Goal: Task Accomplishment & Management: Complete application form

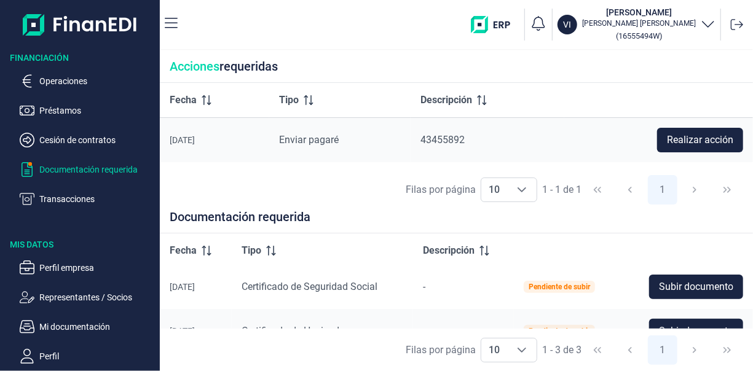
scroll to position [51, 0]
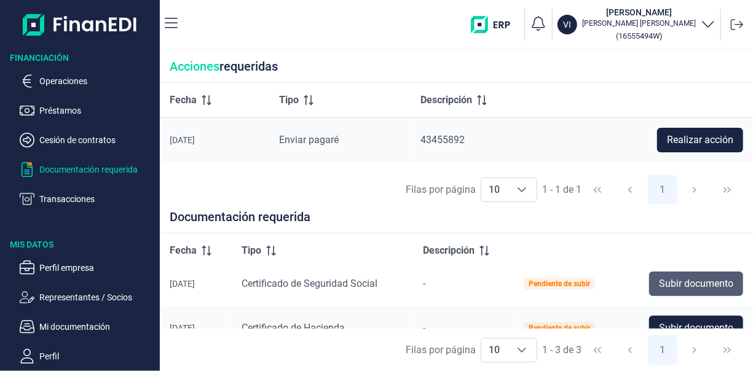
click at [690, 286] on span "Subir documento" at bounding box center [696, 284] width 74 height 15
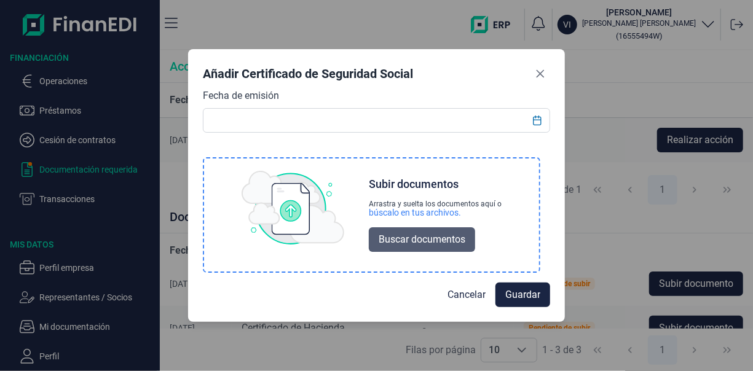
click at [403, 242] on span "Buscar documentos" at bounding box center [422, 239] width 87 height 15
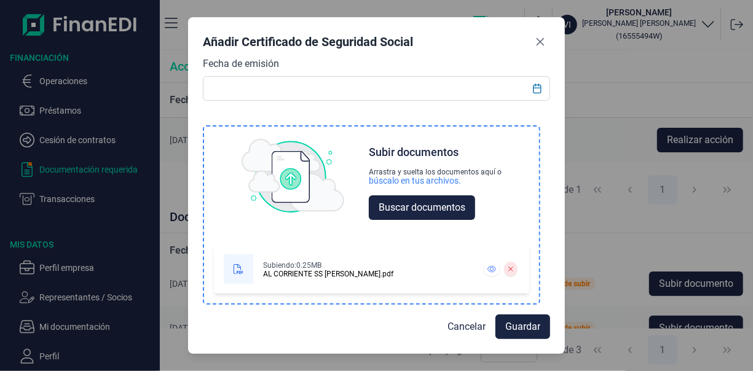
scroll to position [0, 0]
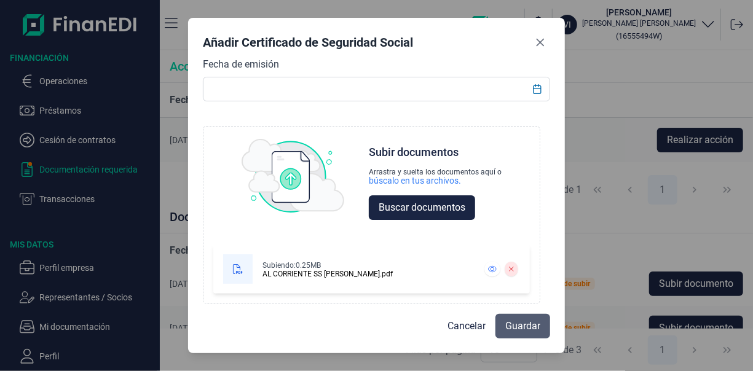
click at [513, 332] on span "Guardar" at bounding box center [522, 326] width 35 height 15
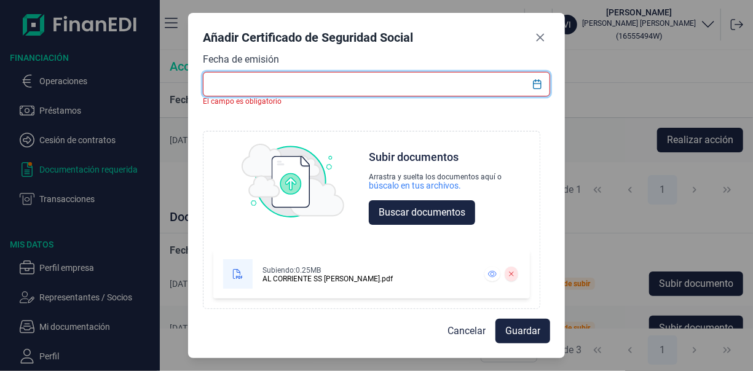
click at [255, 87] on input "text" at bounding box center [376, 84] width 347 height 25
type input "[DATE]"
click at [516, 332] on span "Guardar" at bounding box center [522, 331] width 35 height 15
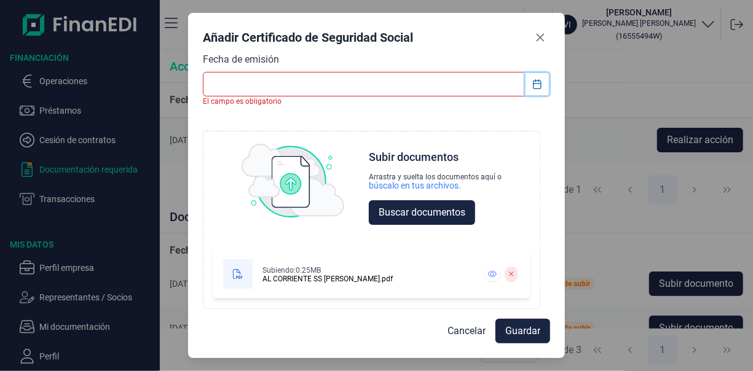
click at [539, 85] on icon "Choose Date" at bounding box center [537, 84] width 10 height 10
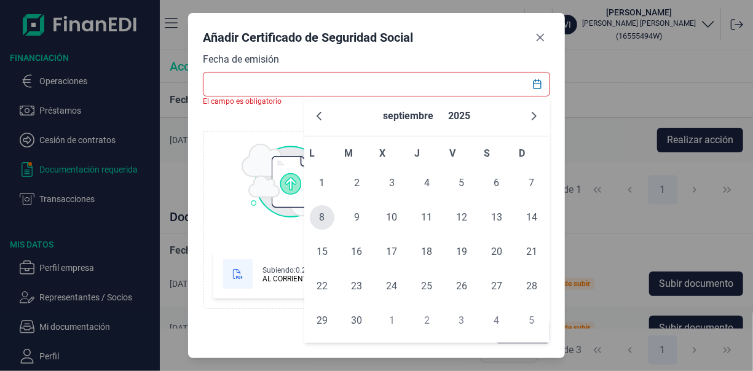
click at [327, 218] on span "8" at bounding box center [322, 217] width 25 height 25
type input "[DATE]"
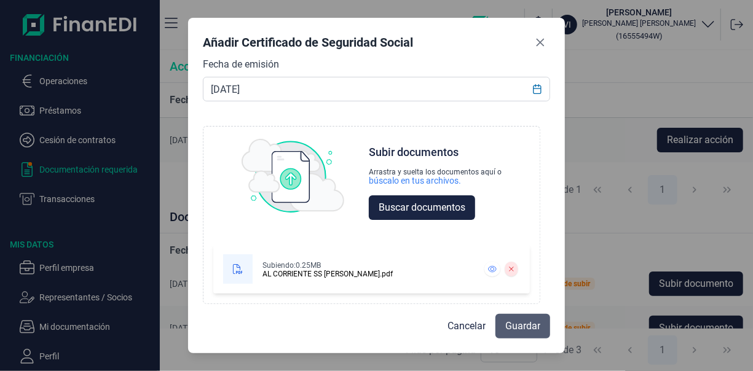
click at [514, 331] on span "Guardar" at bounding box center [522, 326] width 35 height 15
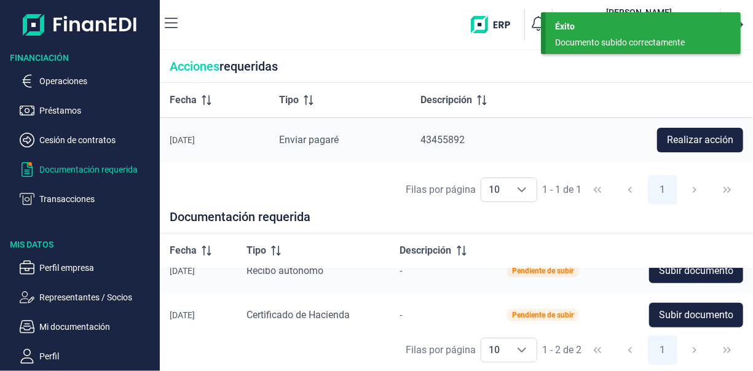
scroll to position [27, 0]
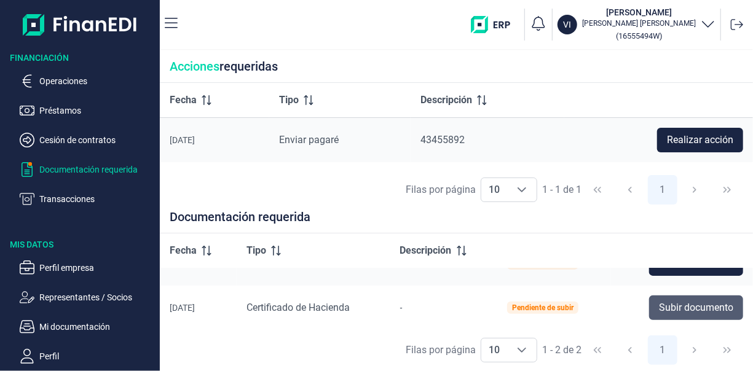
click at [667, 315] on button "Subir documento" at bounding box center [696, 308] width 94 height 25
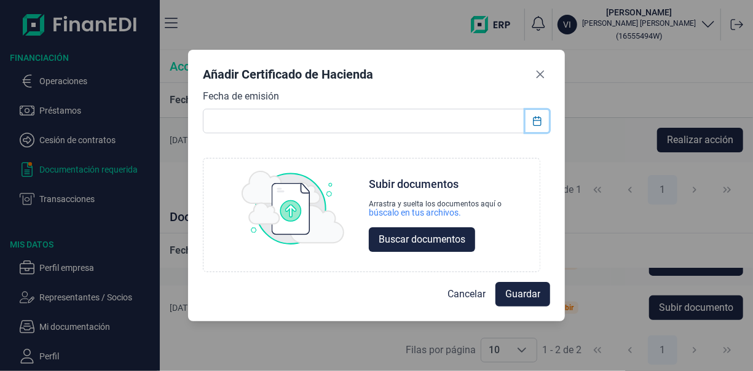
click at [535, 121] on icon "Choose Date" at bounding box center [537, 121] width 10 height 10
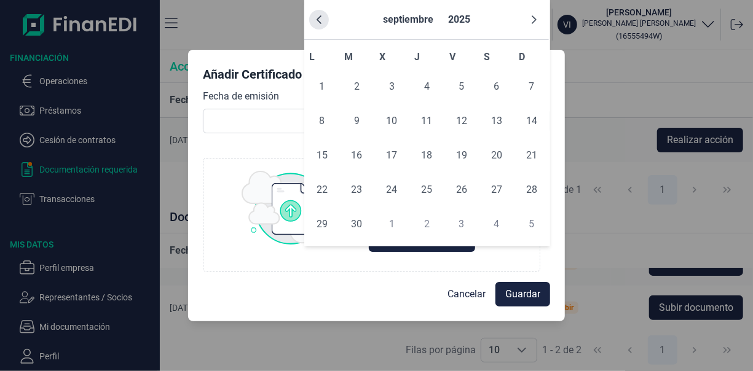
click at [316, 20] on icon "Previous Month" at bounding box center [319, 20] width 10 height 10
click at [463, 224] on span "29" at bounding box center [461, 224] width 25 height 25
type input "[DATE]"
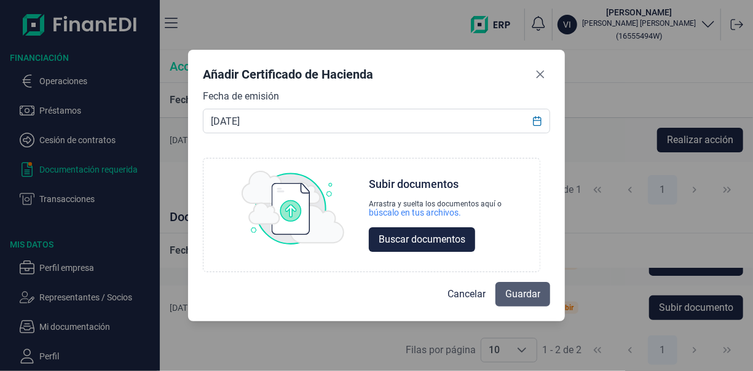
click at [515, 296] on span "Guardar" at bounding box center [522, 294] width 35 height 15
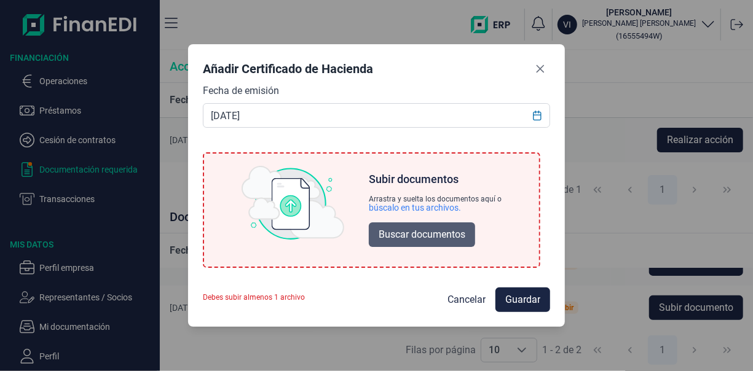
click at [417, 232] on span "Buscar documentos" at bounding box center [422, 234] width 87 height 15
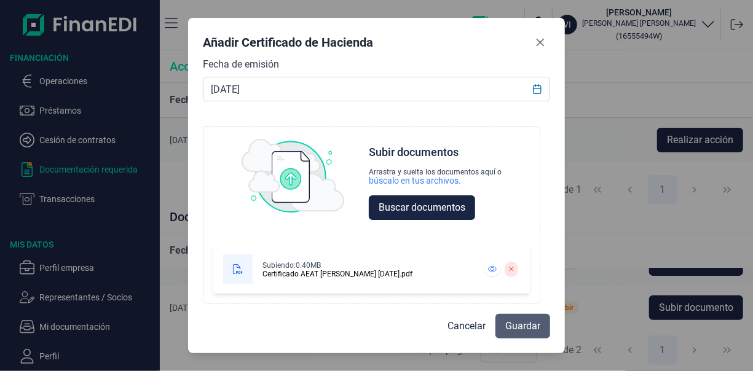
click at [521, 323] on span "Guardar" at bounding box center [522, 326] width 35 height 15
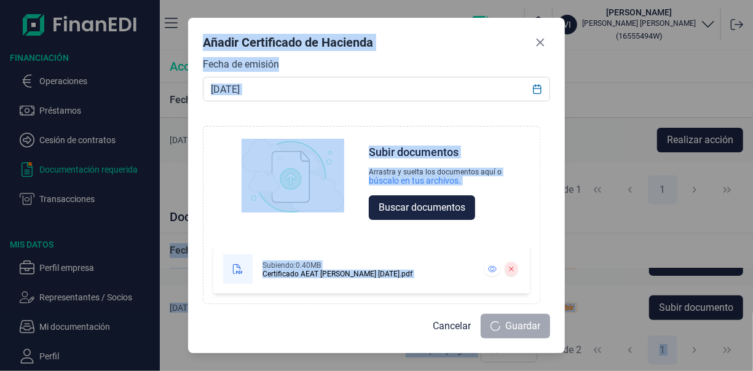
drag, startPoint x: 751, startPoint y: 264, endPoint x: 753, endPoint y: 229, distance: 35.1
click at [753, 229] on html "Financiación Operaciones Préstamos Cesión de contratos Documentación requerida …" at bounding box center [376, 185] width 753 height 371
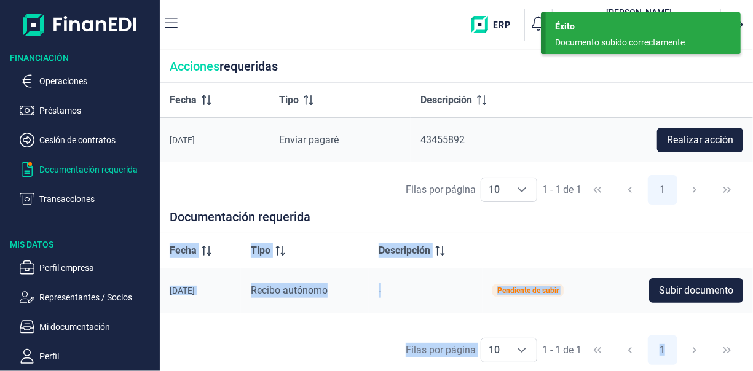
scroll to position [0, 0]
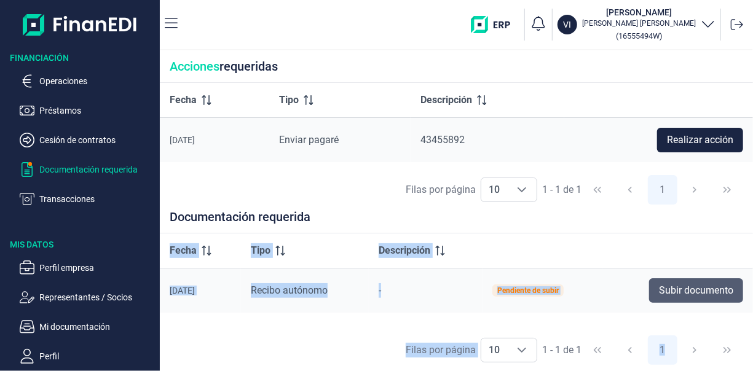
click at [692, 294] on span "Subir documento" at bounding box center [696, 290] width 74 height 15
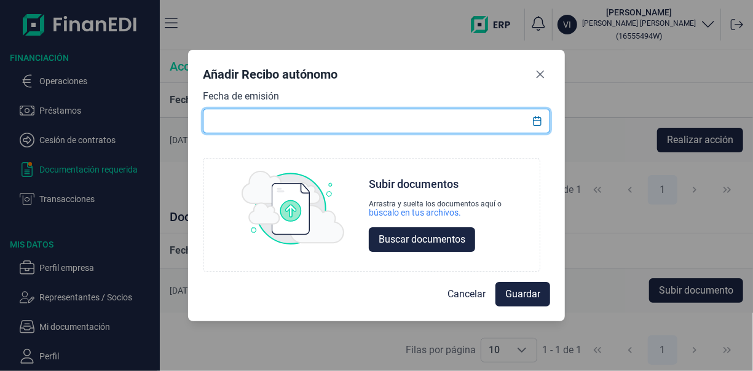
click at [224, 121] on input "text" at bounding box center [376, 121] width 347 height 25
type input "31"
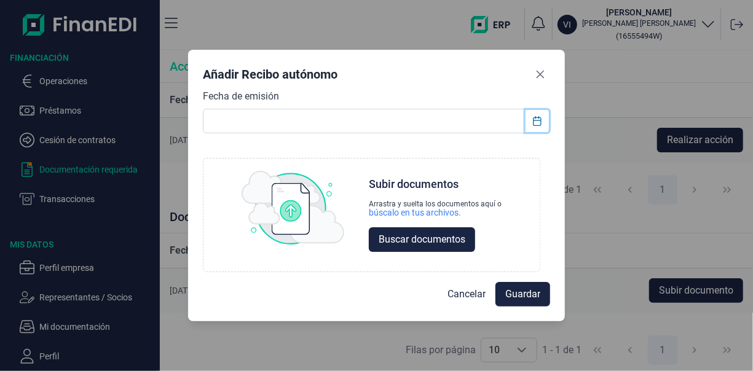
click at [537, 121] on icon "Choose Date" at bounding box center [537, 121] width 8 height 10
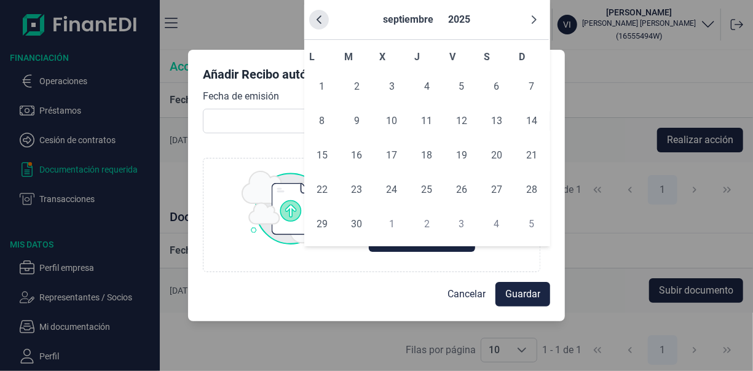
click at [320, 17] on icon "Previous Month" at bounding box center [319, 19] width 5 height 9
click at [426, 87] on span "31" at bounding box center [426, 86] width 25 height 25
click at [424, 85] on span "31" at bounding box center [426, 86] width 25 height 25
click at [426, 87] on span "31" at bounding box center [426, 86] width 25 height 25
click at [518, 291] on span "Guardar" at bounding box center [522, 294] width 35 height 15
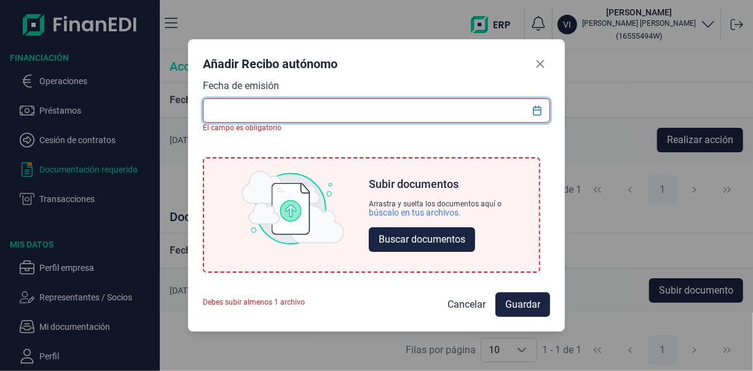
click at [234, 113] on input "text" at bounding box center [376, 110] width 347 height 25
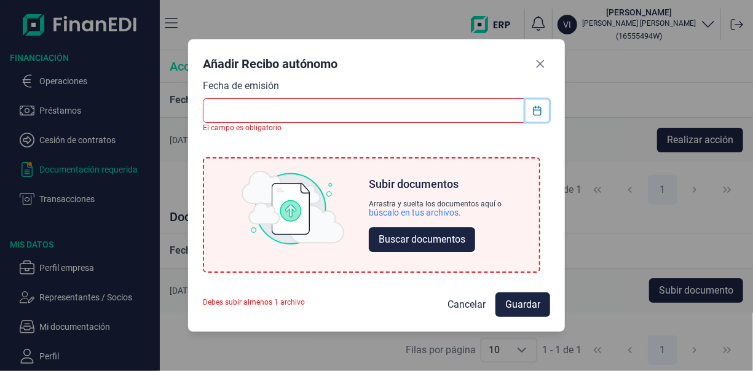
click at [540, 109] on icon "Choose Date" at bounding box center [537, 111] width 8 height 10
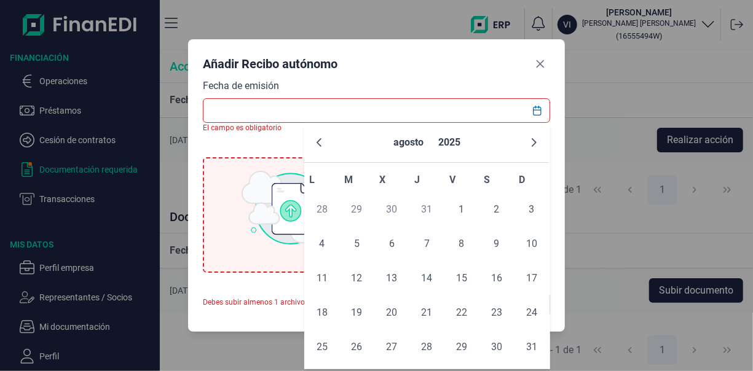
click at [425, 207] on span "31" at bounding box center [426, 209] width 25 height 25
click at [457, 208] on span "1" at bounding box center [461, 209] width 25 height 25
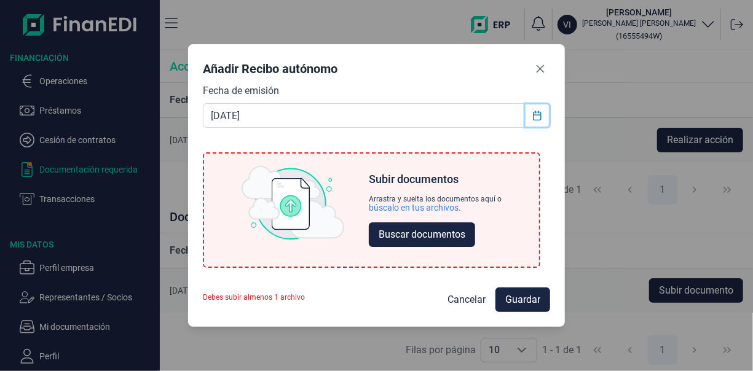
click at [537, 119] on icon "Choose Date" at bounding box center [537, 116] width 10 height 10
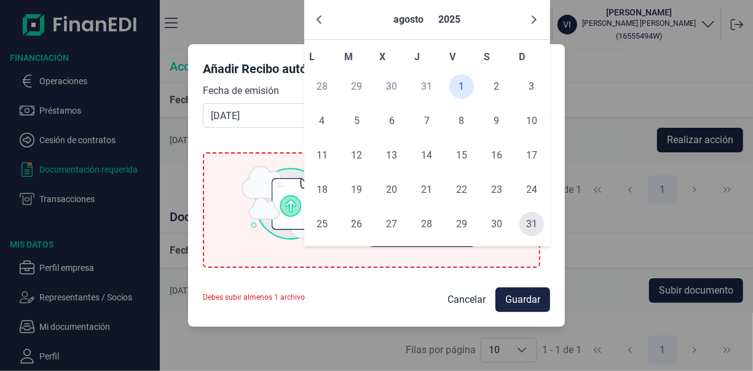
click at [532, 225] on span "31" at bounding box center [532, 224] width 25 height 25
type input "[DATE]"
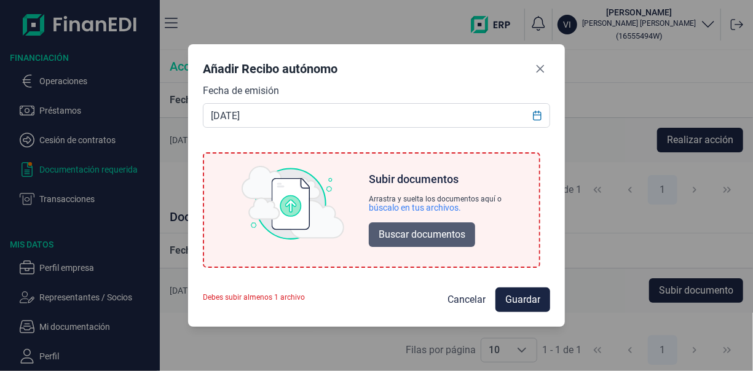
click at [433, 234] on span "Buscar documentos" at bounding box center [422, 234] width 87 height 15
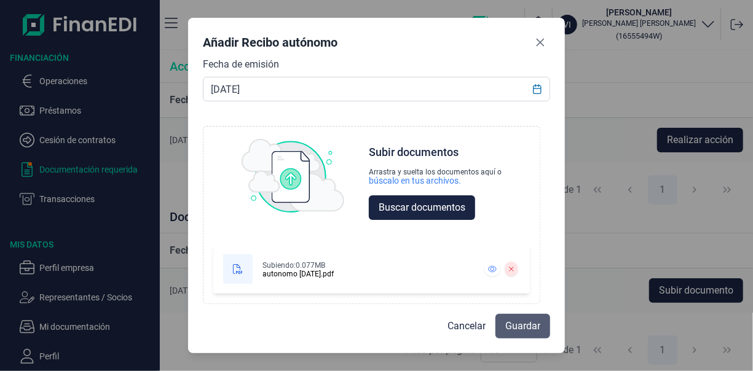
click at [525, 323] on span "Guardar" at bounding box center [522, 326] width 35 height 15
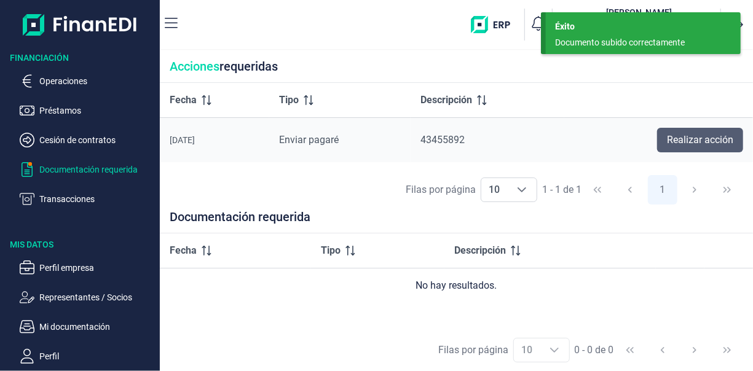
click at [698, 141] on span "Realizar acción" at bounding box center [700, 140] width 66 height 15
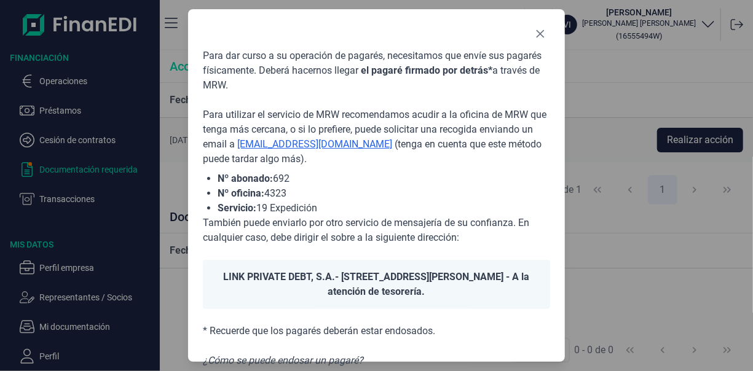
click at [673, 99] on div "Para dar curso a su operación de pagarés, necesitamos que envíe sus pagarés fís…" at bounding box center [376, 185] width 753 height 371
click at [88, 168] on div "Para dar curso a su operación de pagarés, necesitamos que envíe sus pagarés fís…" at bounding box center [376, 185] width 753 height 371
click at [82, 199] on div "Para dar curso a su operación de pagarés, necesitamos que envíe sus pagarés fís…" at bounding box center [376, 185] width 753 height 371
click at [82, 138] on div "Para dar curso a su operación de pagarés, necesitamos que envíe sus pagarés fís…" at bounding box center [376, 185] width 753 height 371
click at [531, 37] on button "Close" at bounding box center [541, 34] width 20 height 20
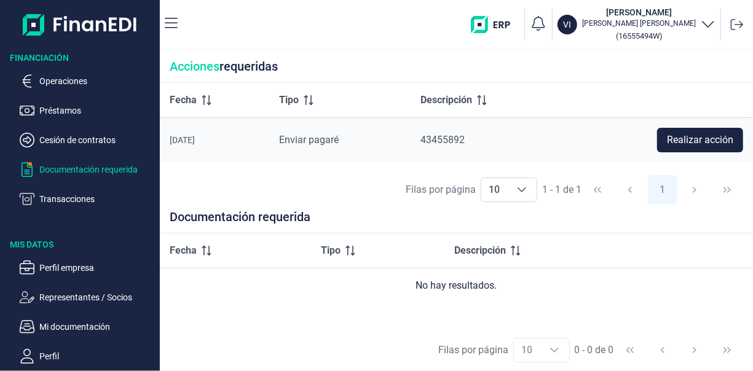
click at [67, 165] on p "Documentación requerida" at bounding box center [97, 169] width 116 height 15
click at [67, 166] on p "Documentación requerida" at bounding box center [97, 169] width 116 height 15
click at [68, 141] on p "Cesión de contratos" at bounding box center [97, 140] width 116 height 15
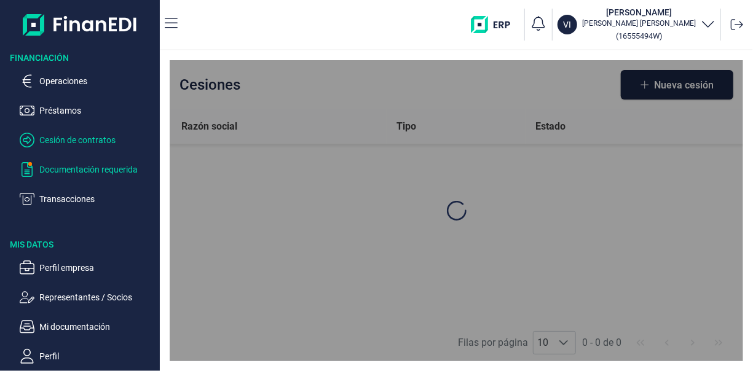
click at [85, 166] on p "Documentación requerida" at bounding box center [97, 169] width 116 height 15
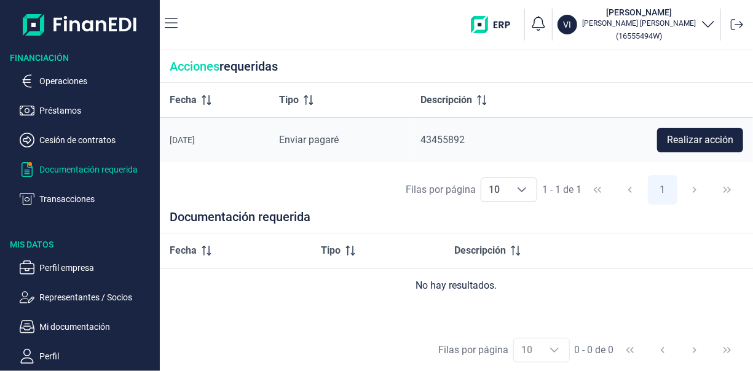
click at [543, 25] on div "VI [PERSON_NAME] [PERSON_NAME] ( 16555494W )" at bounding box center [609, 24] width 277 height 39
click at [536, 25] on icon "button" at bounding box center [538, 23] width 17 height 17
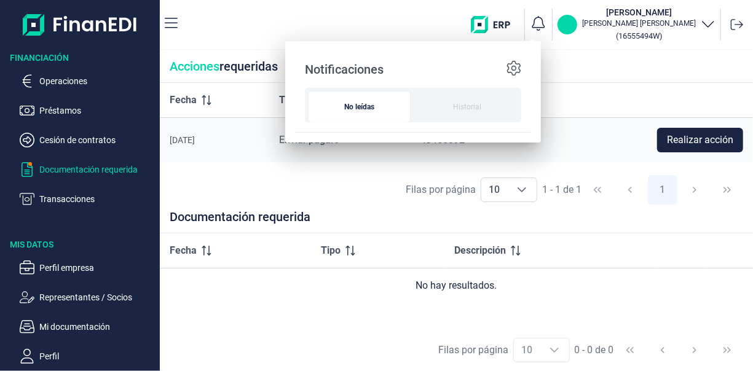
click at [565, 28] on p "VI" at bounding box center [568, 24] width 8 height 12
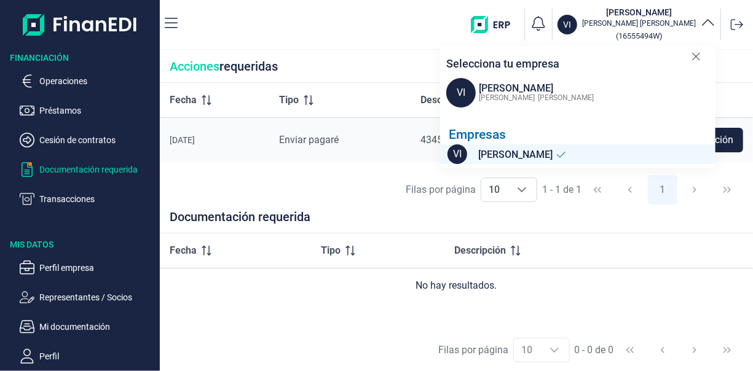
click at [355, 22] on div "VI [PERSON_NAME] [PERSON_NAME] ( 16555494W ) Selecciona tu empresa VI [PERSON_N…" at bounding box center [468, 24] width 561 height 39
